Goal: Information Seeking & Learning: Compare options

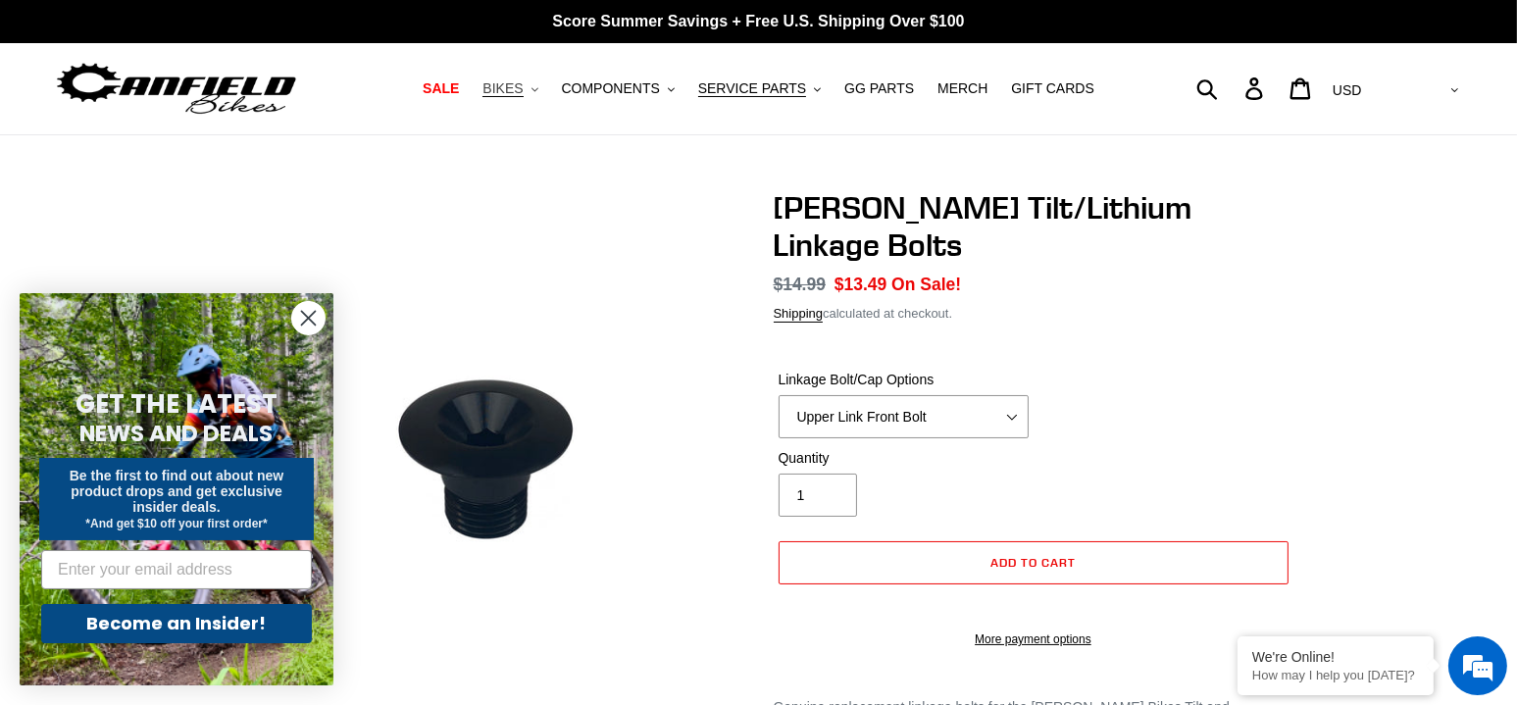
click at [538, 93] on icon ".cls-1{fill:#231f20}" at bounding box center [534, 89] width 7 height 7
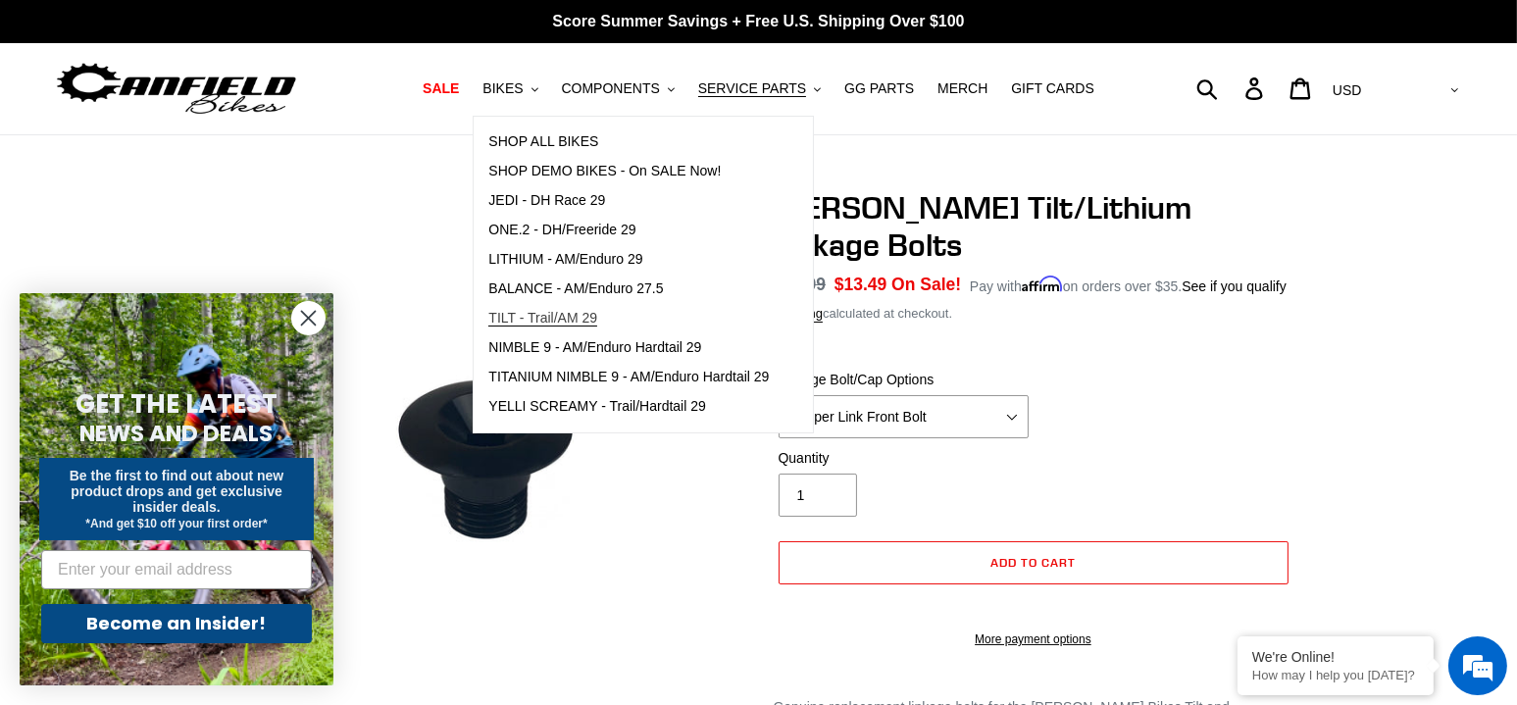
click at [549, 316] on span "TILT - Trail/AM 29" at bounding box center [542, 318] width 109 height 17
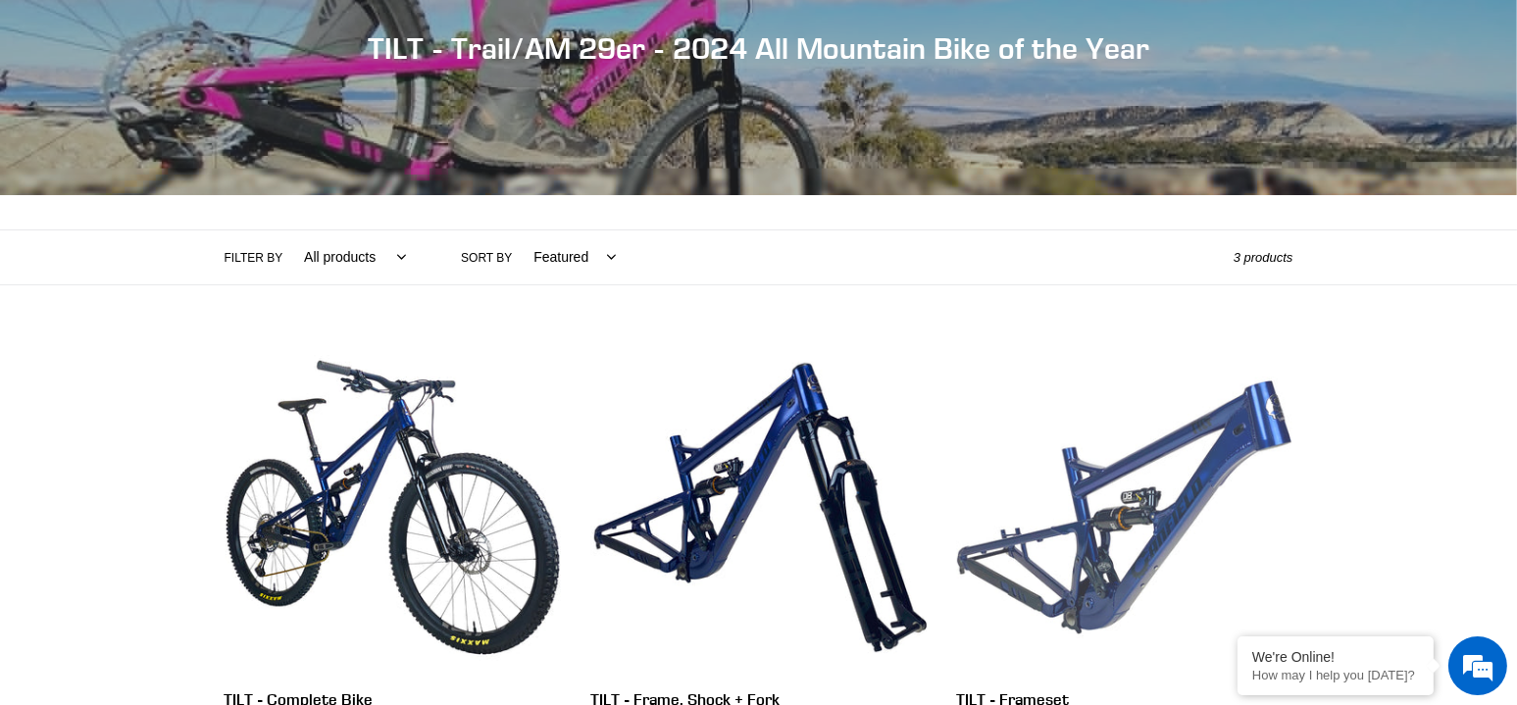
scroll to position [392, 0]
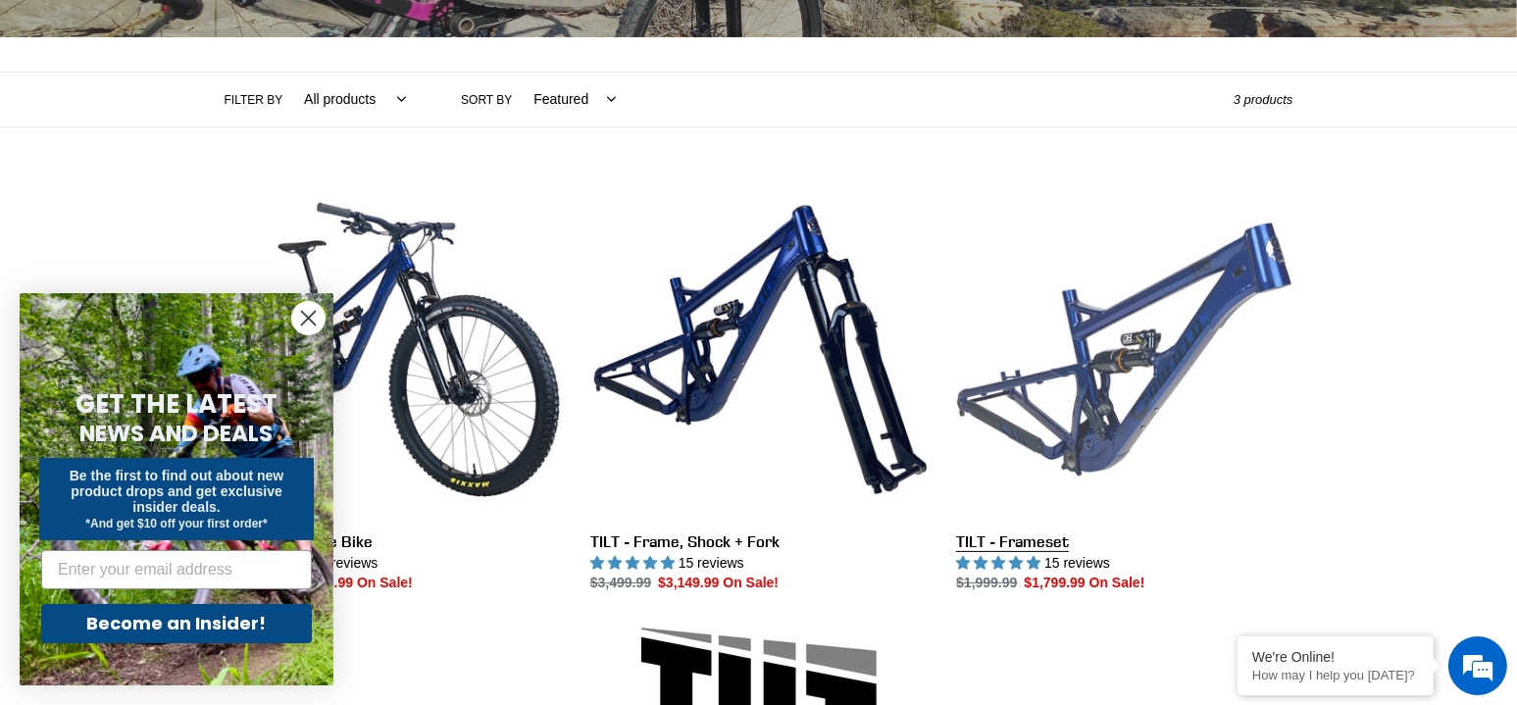
click at [1175, 382] on link "TILT - Frameset" at bounding box center [1124, 387] width 336 height 413
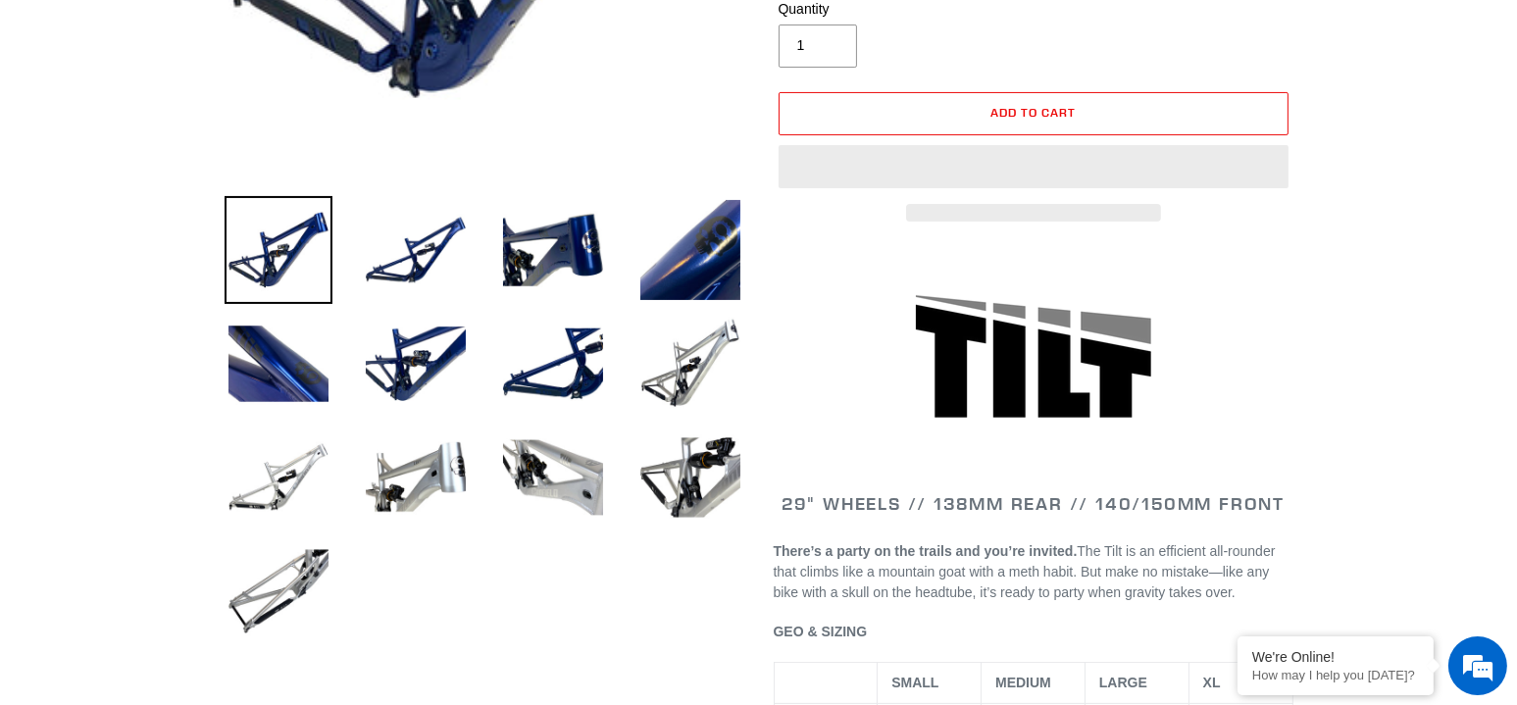
scroll to position [882, 0]
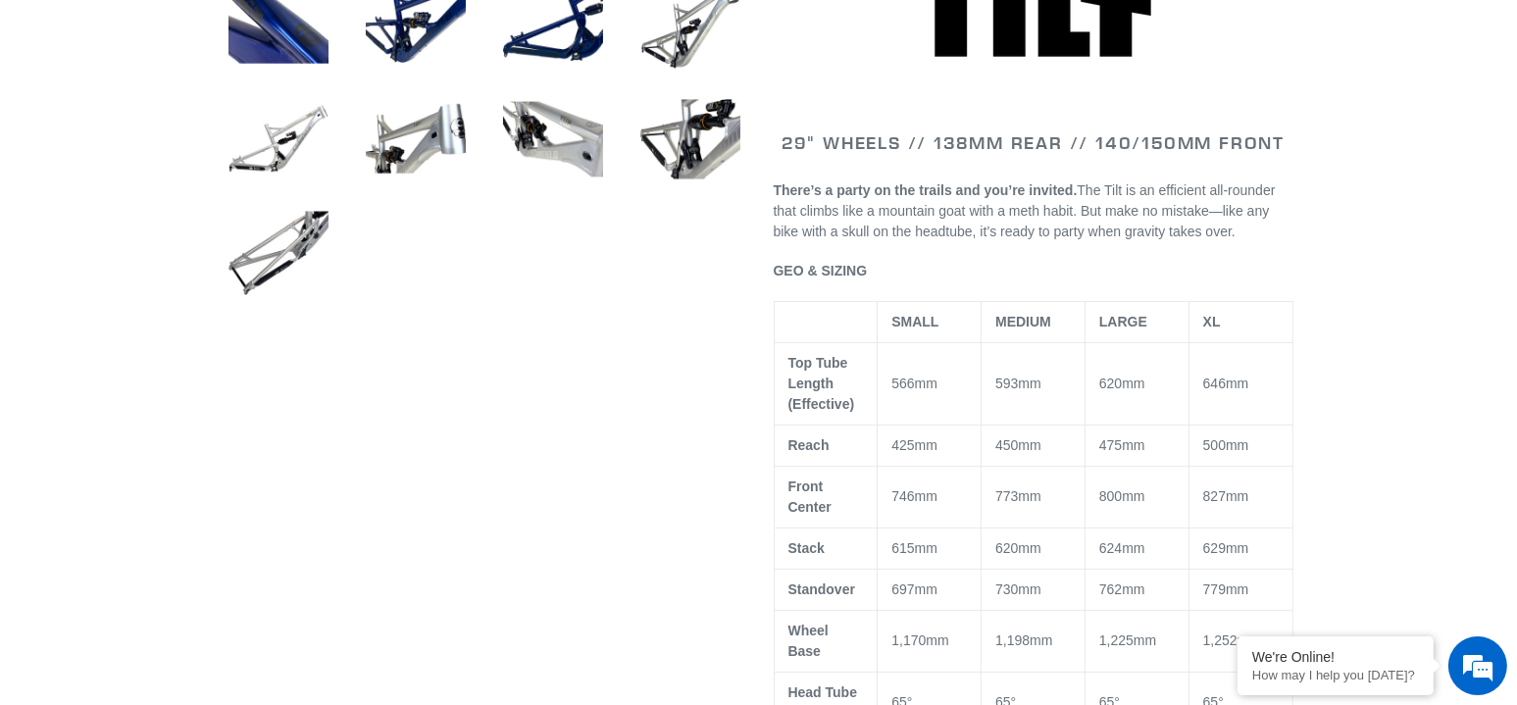
select select "highest-rating"
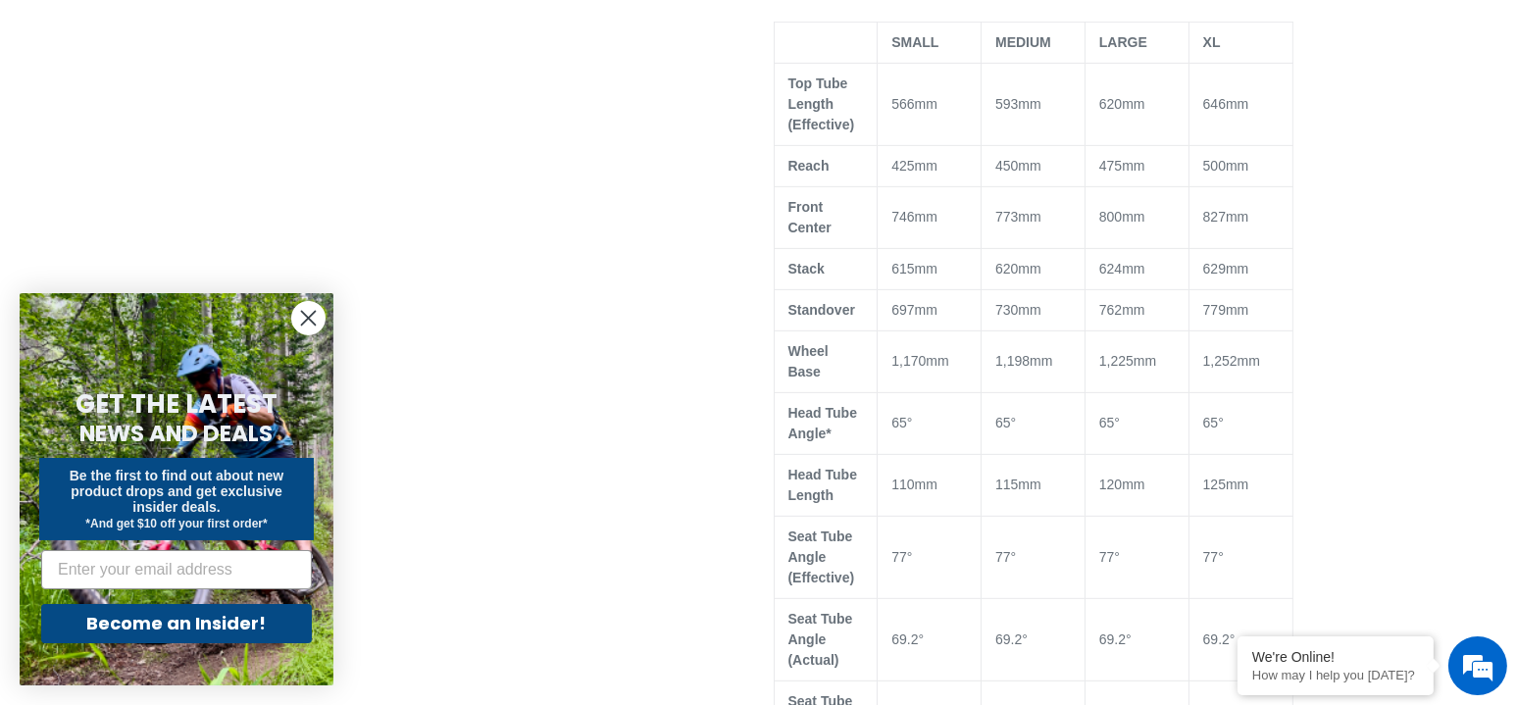
scroll to position [1177, 0]
